Goal: Information Seeking & Learning: Check status

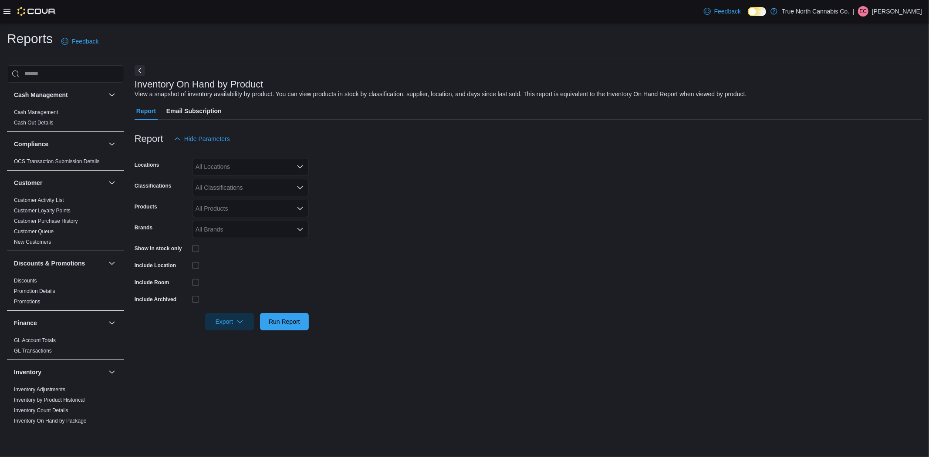
click at [5, 7] on div at bounding box center [29, 11] width 53 height 9
click at [10, 14] on icon at bounding box center [6, 11] width 7 height 5
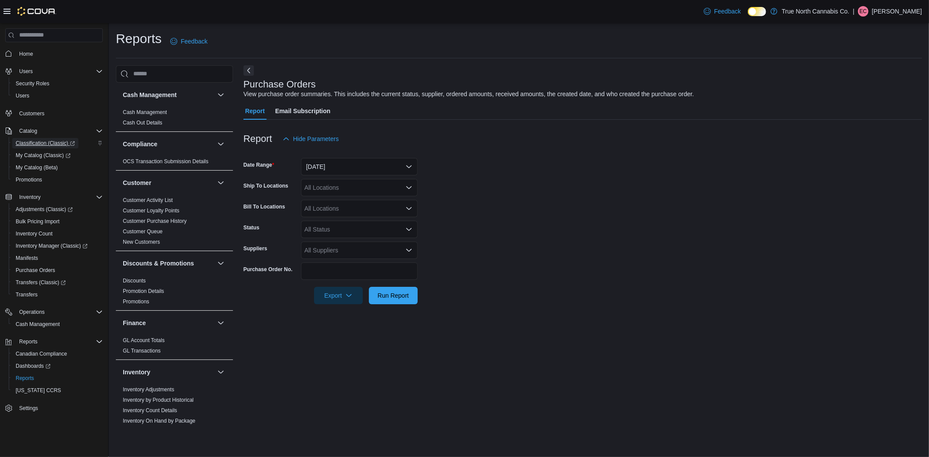
click at [52, 140] on span "Classification (Classic)" at bounding box center [45, 143] width 59 height 7
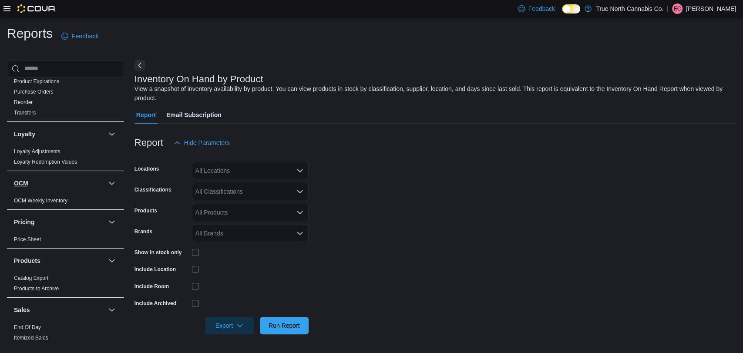
scroll to position [290, 0]
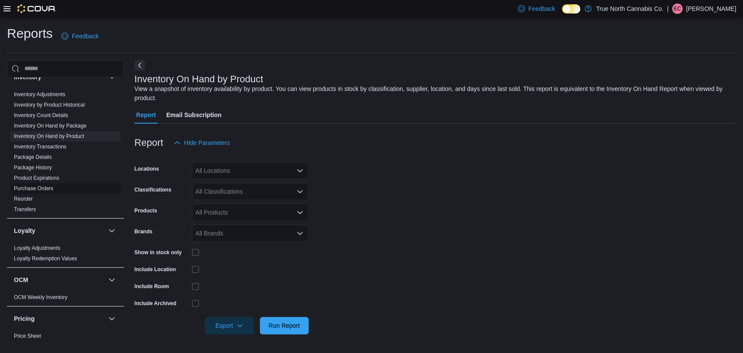
click at [44, 185] on link "Purchase Orders" at bounding box center [34, 188] width 40 height 6
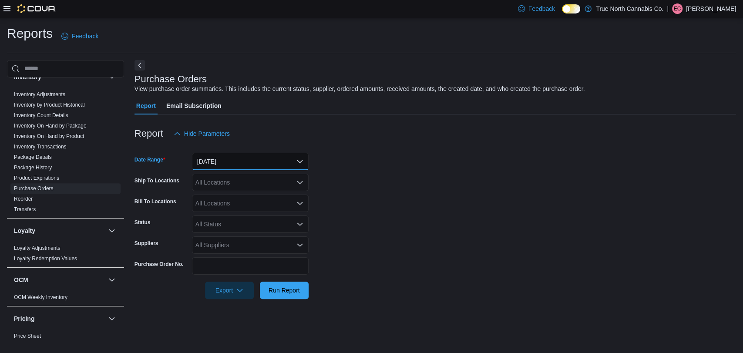
click at [268, 165] on button "[DATE]" at bounding box center [250, 161] width 117 height 17
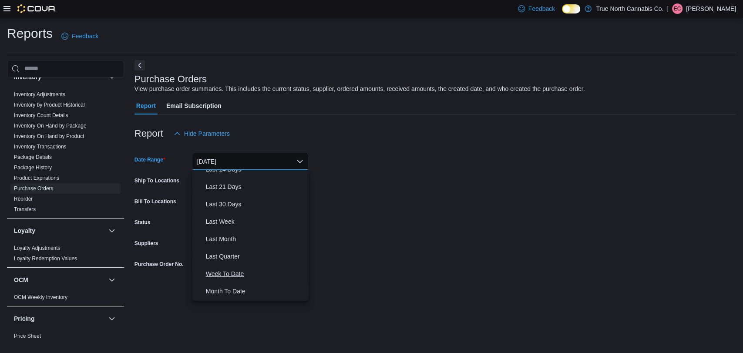
scroll to position [130, 0]
click at [248, 260] on span "Month To Date" at bounding box center [255, 258] width 99 height 10
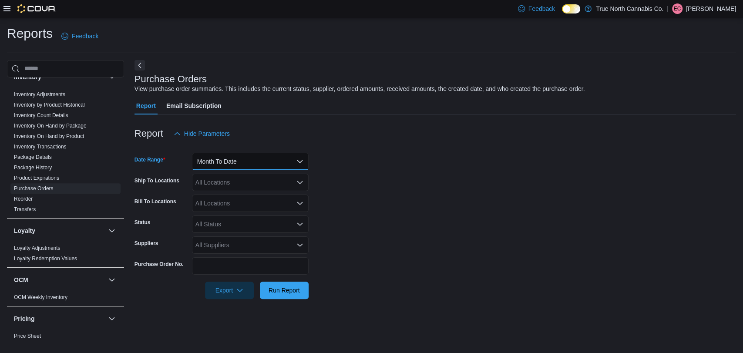
click at [238, 165] on button "Month To Date" at bounding box center [250, 161] width 117 height 17
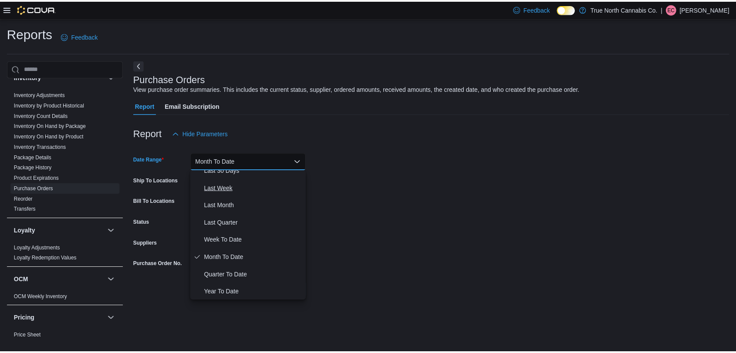
scroll to position [0, 0]
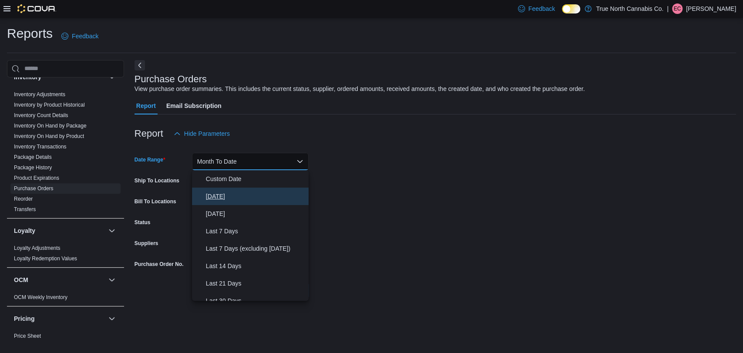
click at [228, 199] on span "[DATE]" at bounding box center [255, 196] width 99 height 10
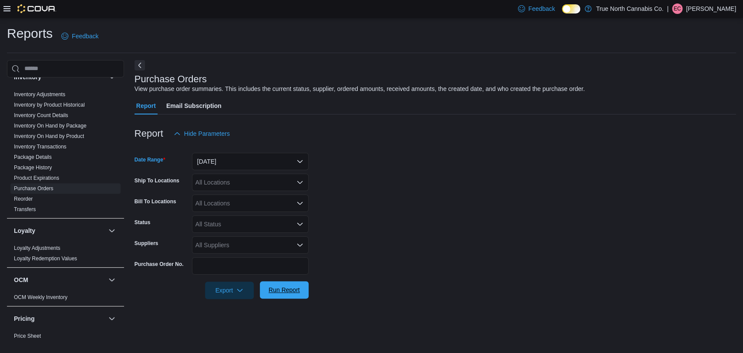
click at [281, 296] on span "Run Report" at bounding box center [284, 289] width 38 height 17
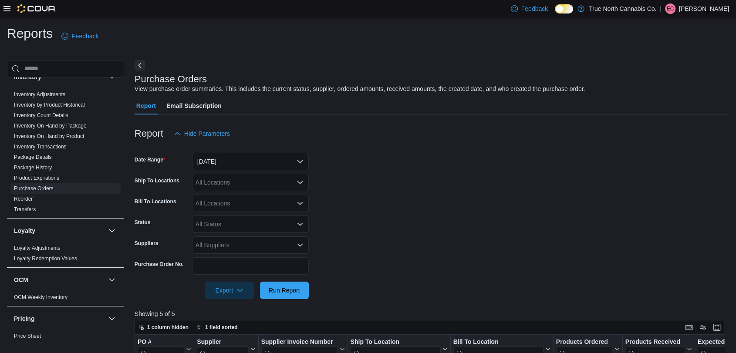
click at [470, 234] on form "Date Range [DATE] Ship To Locations All Locations Bill To Locations All Locatio…" at bounding box center [432, 220] width 594 height 157
